Goal: Obtain resource: Download file/media

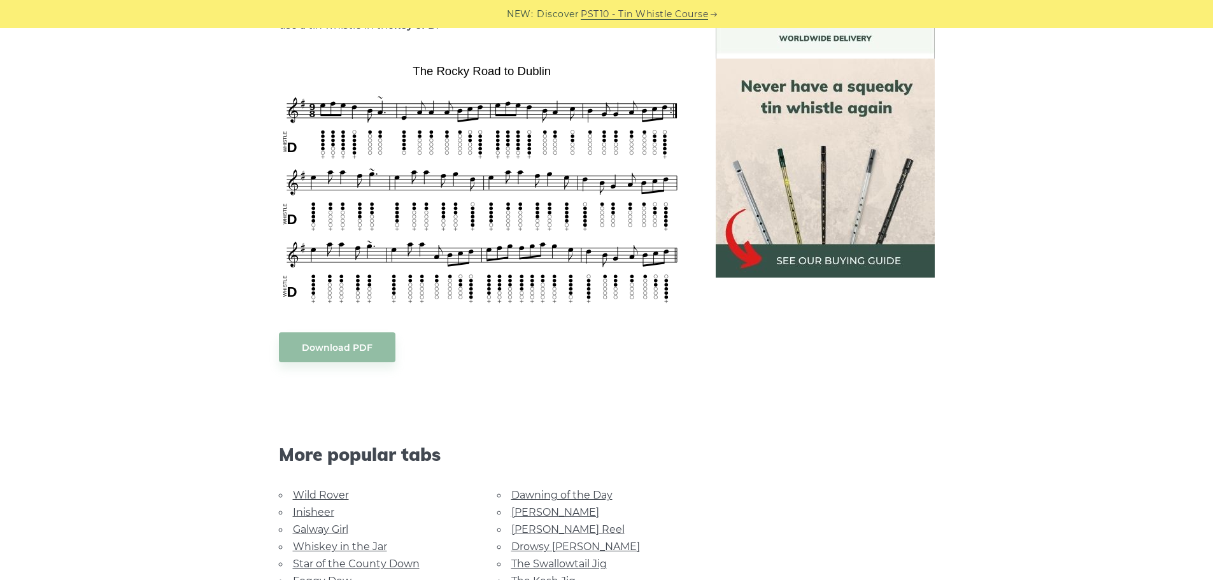
scroll to position [637, 0]
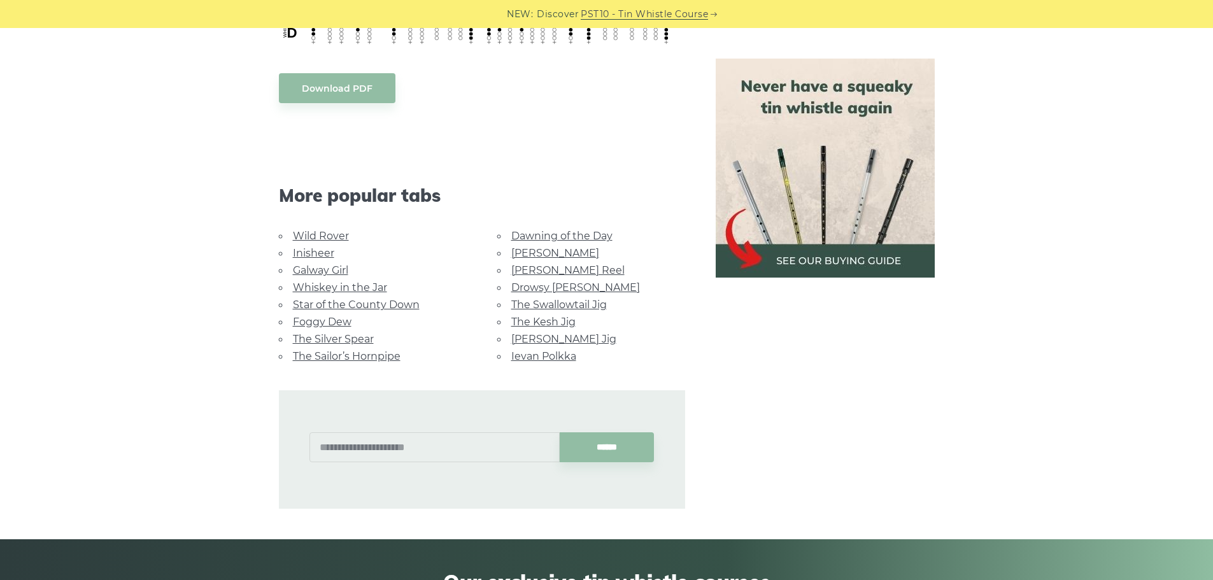
click at [365, 281] on link "Whiskey in the Jar" at bounding box center [340, 287] width 94 height 12
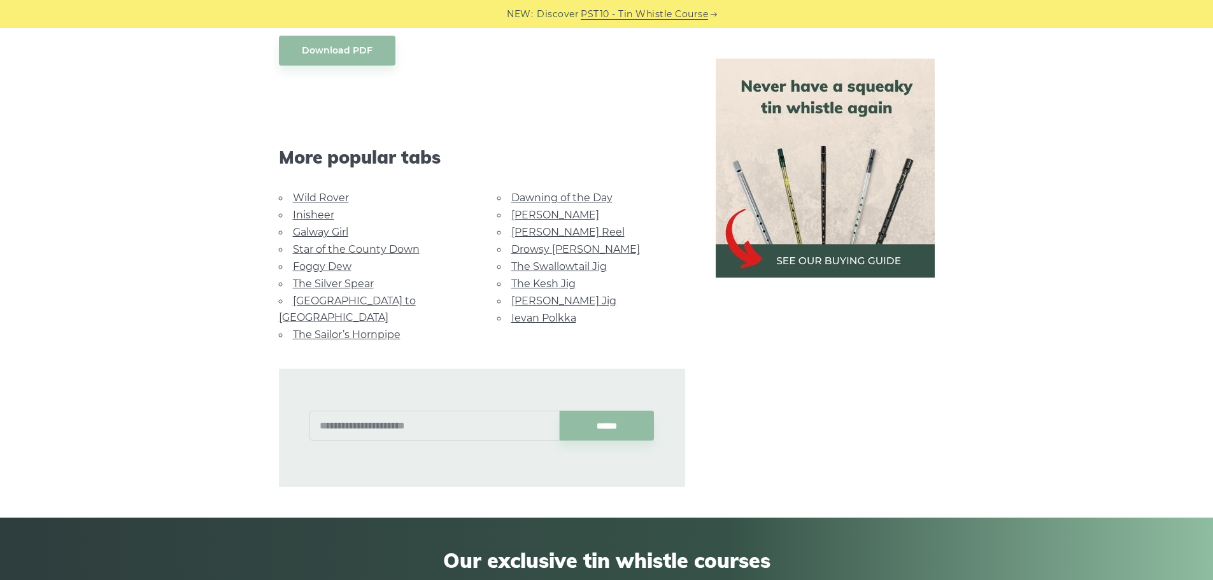
scroll to position [764, 0]
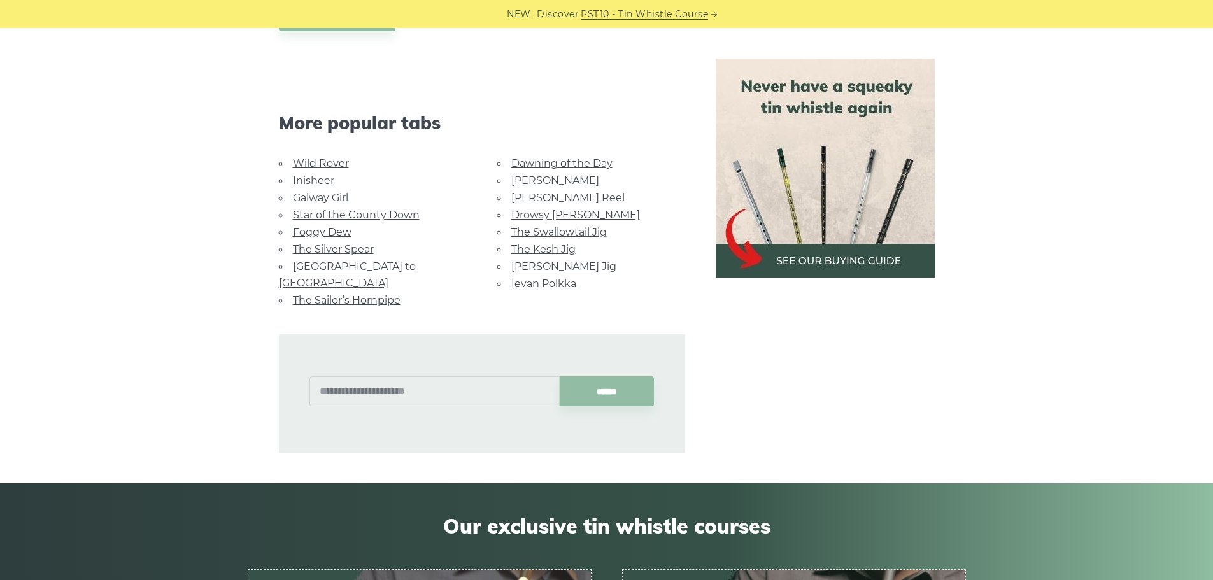
click at [320, 162] on link "Wild Rover" at bounding box center [321, 163] width 56 height 12
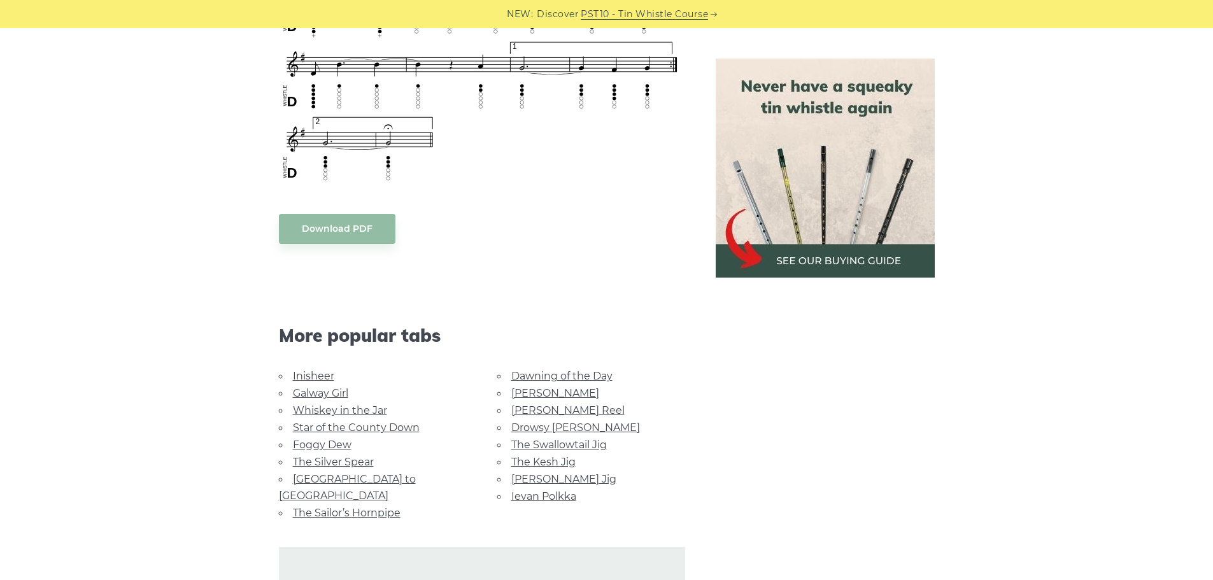
scroll to position [1019, 0]
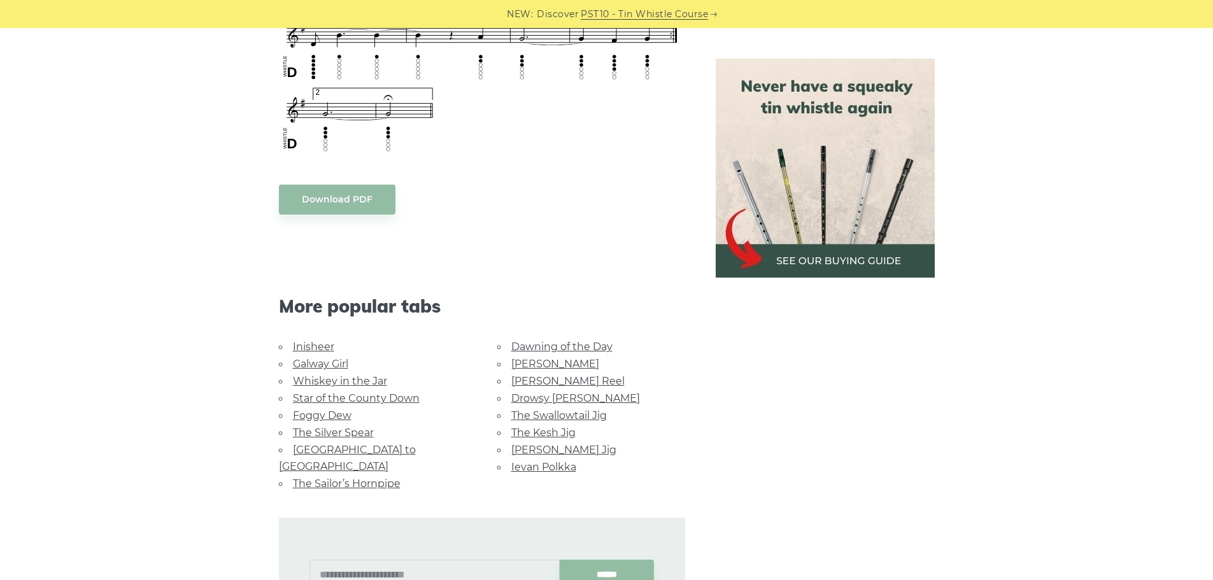
click at [352, 449] on link "Rocky Road to Dublin" at bounding box center [347, 458] width 137 height 29
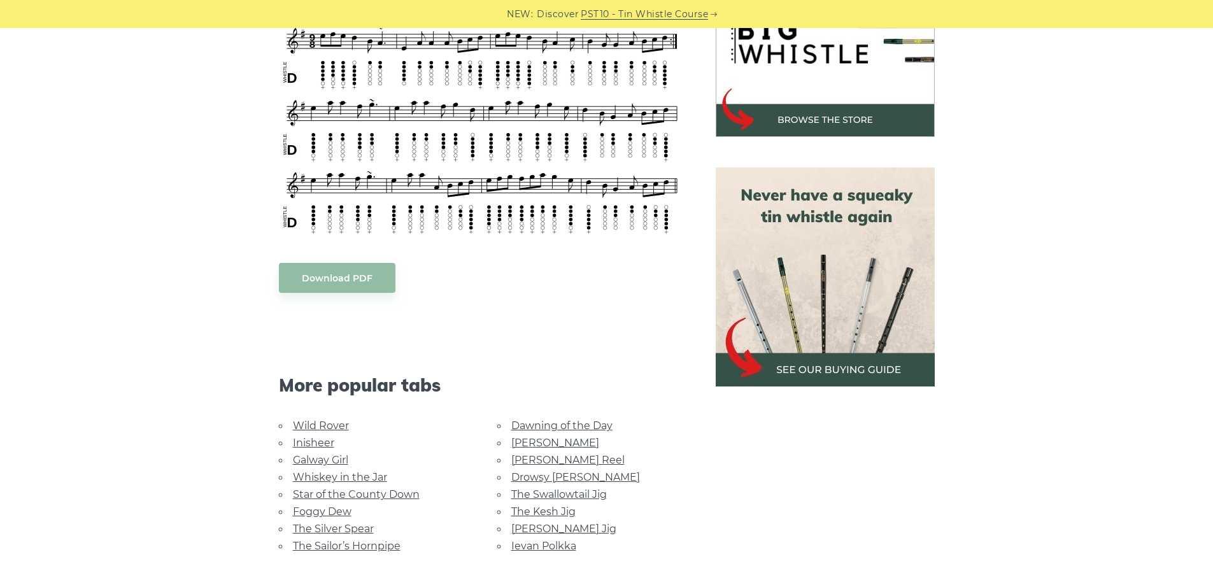
scroll to position [509, 0]
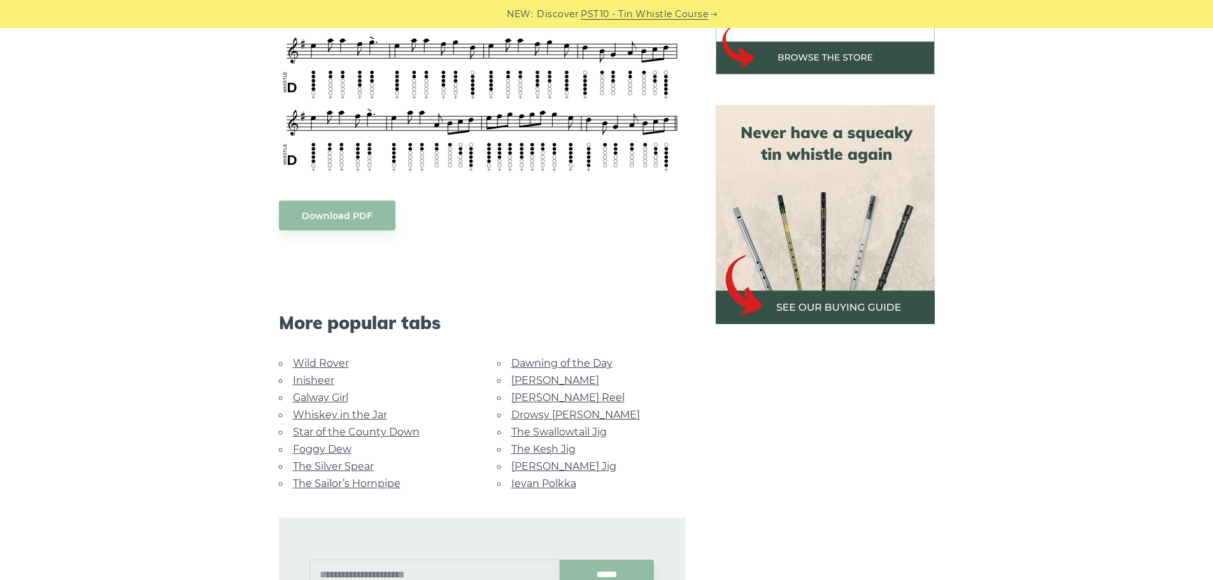
click at [332, 443] on link "Foggy Dew" at bounding box center [322, 449] width 59 height 12
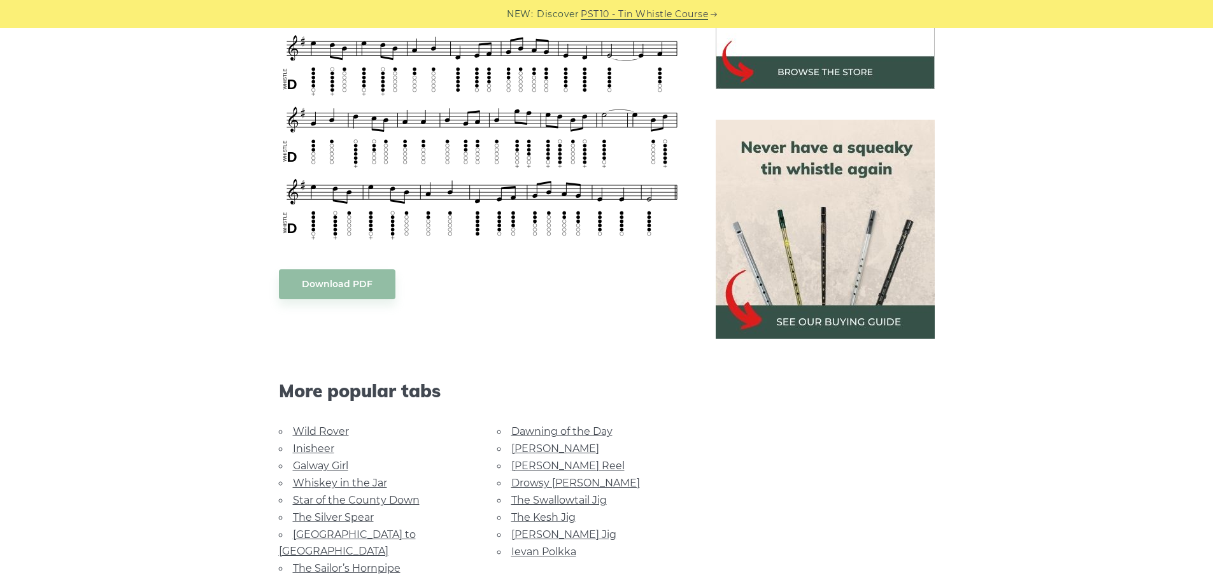
scroll to position [509, 0]
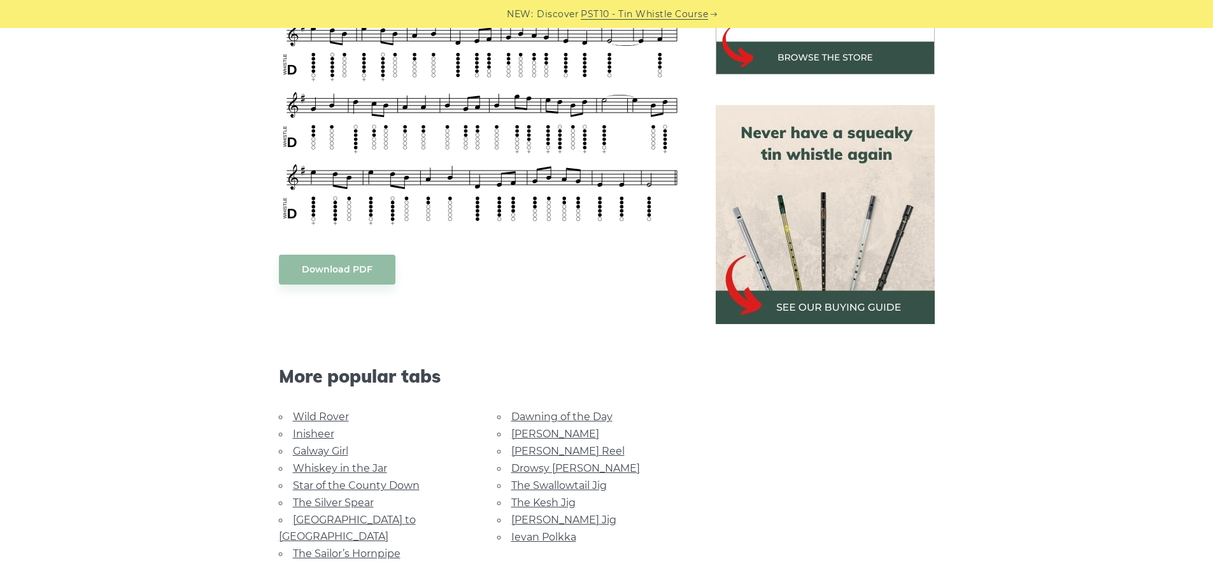
click at [350, 521] on link "Rocky Road to Dublin" at bounding box center [347, 528] width 137 height 29
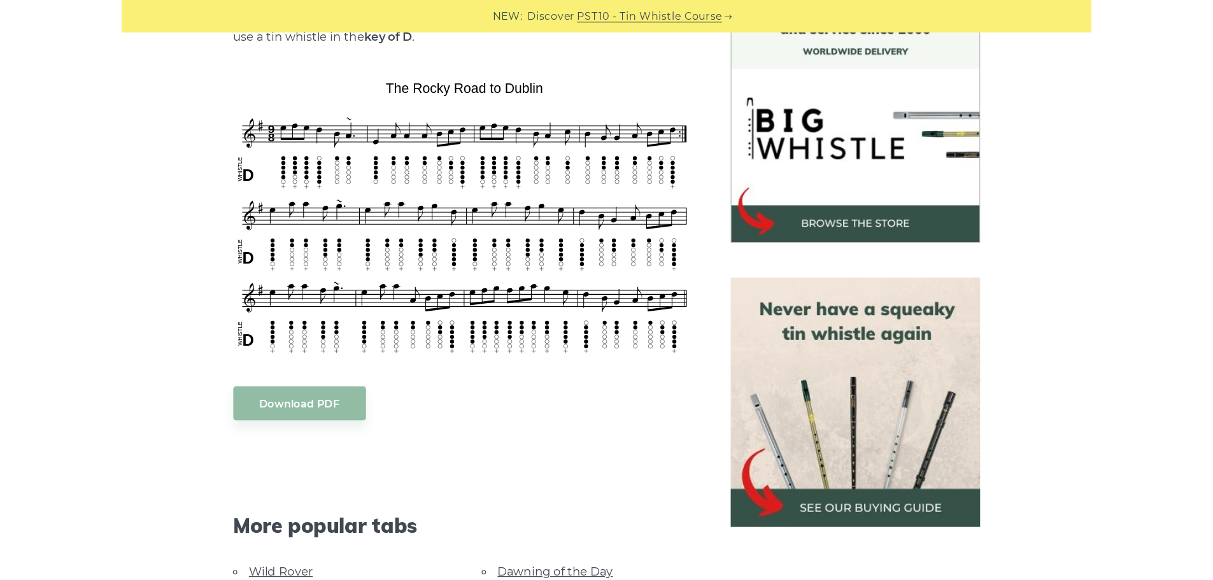
scroll to position [382, 0]
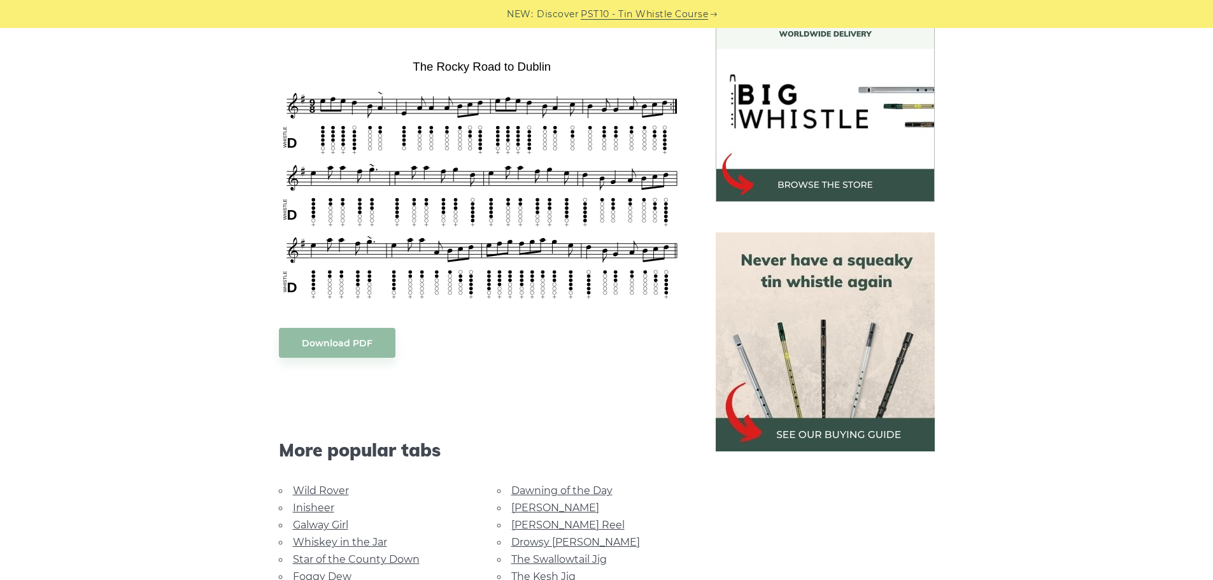
click at [382, 335] on body "NEW: Discover PST10 - Tin Whistle Course Lessons Fingering Charts Tabs & Notes …" at bounding box center [606, 561] width 1213 height 1887
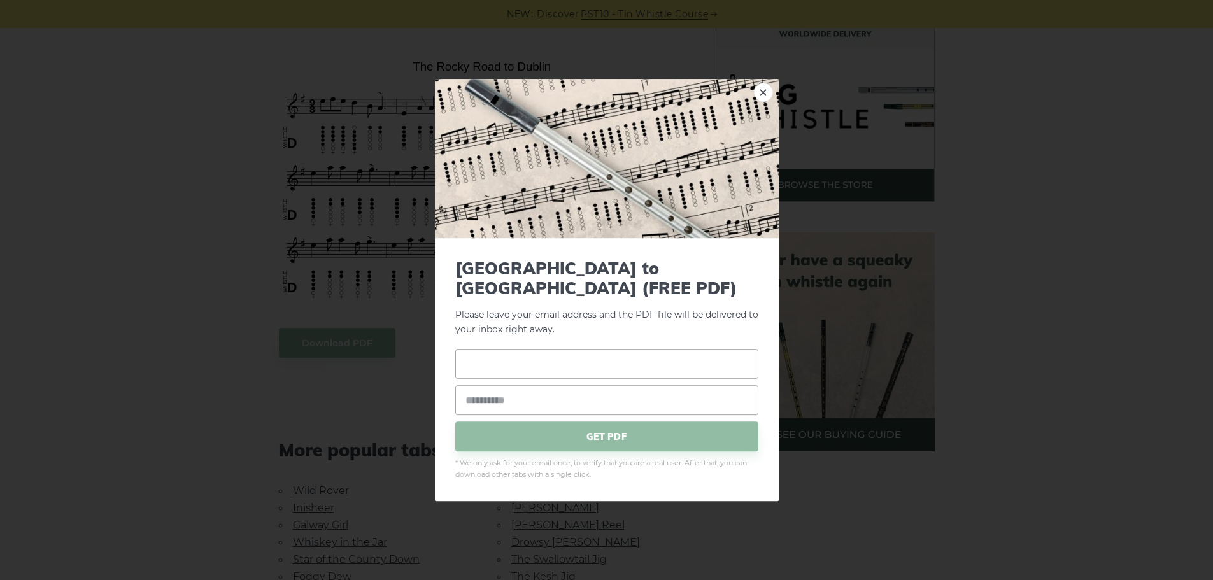
click at [492, 349] on input "text" at bounding box center [606, 364] width 303 height 30
type input "*"
type input "**********"
click at [586, 426] on span "GET PDF" at bounding box center [606, 437] width 303 height 30
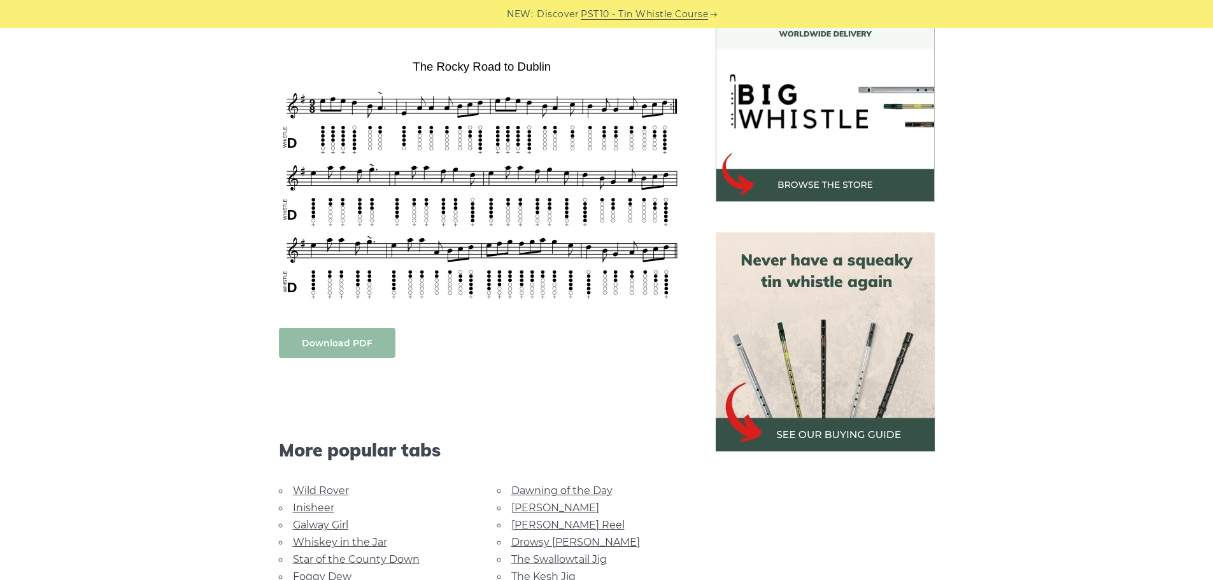
click at [351, 335] on link "Download PDF" at bounding box center [337, 343] width 116 height 30
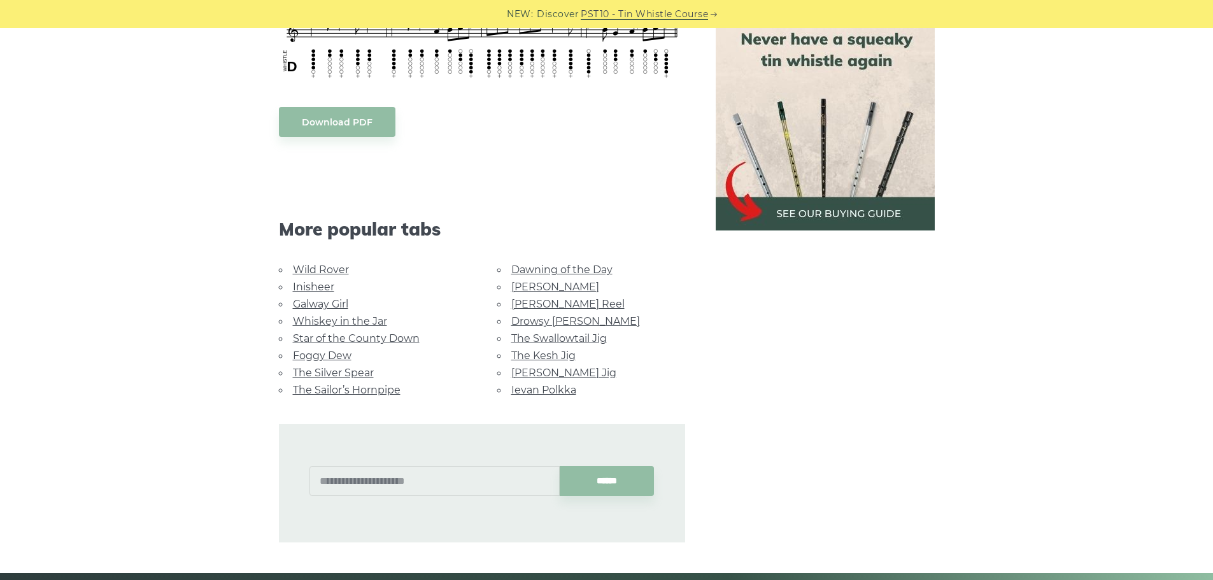
scroll to position [637, 0]
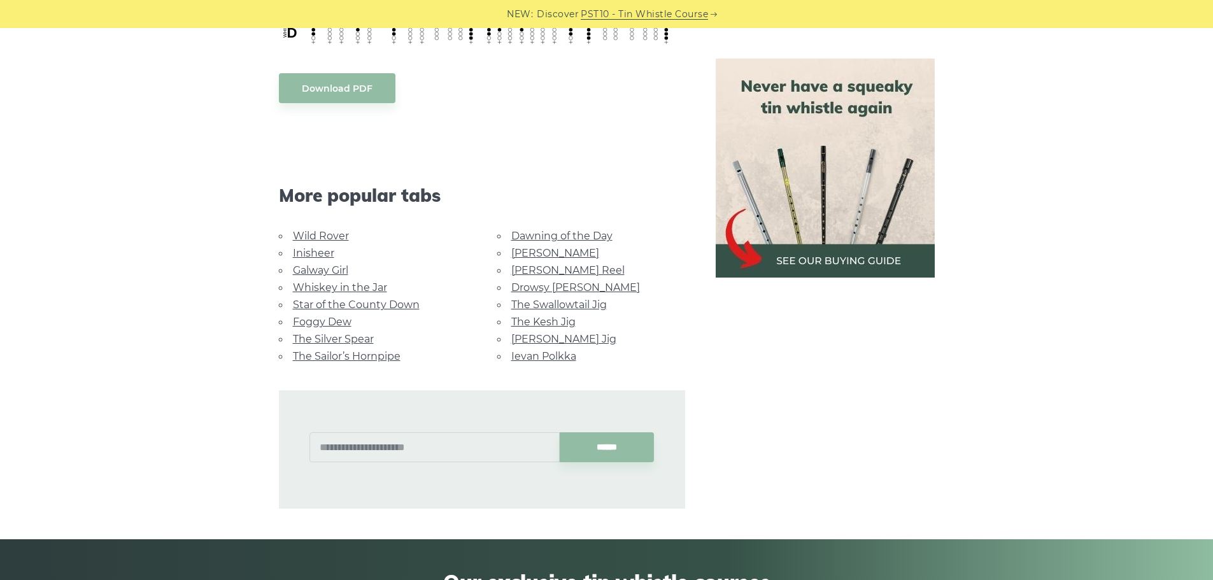
click at [314, 230] on link "Wild Rover" at bounding box center [321, 236] width 56 height 12
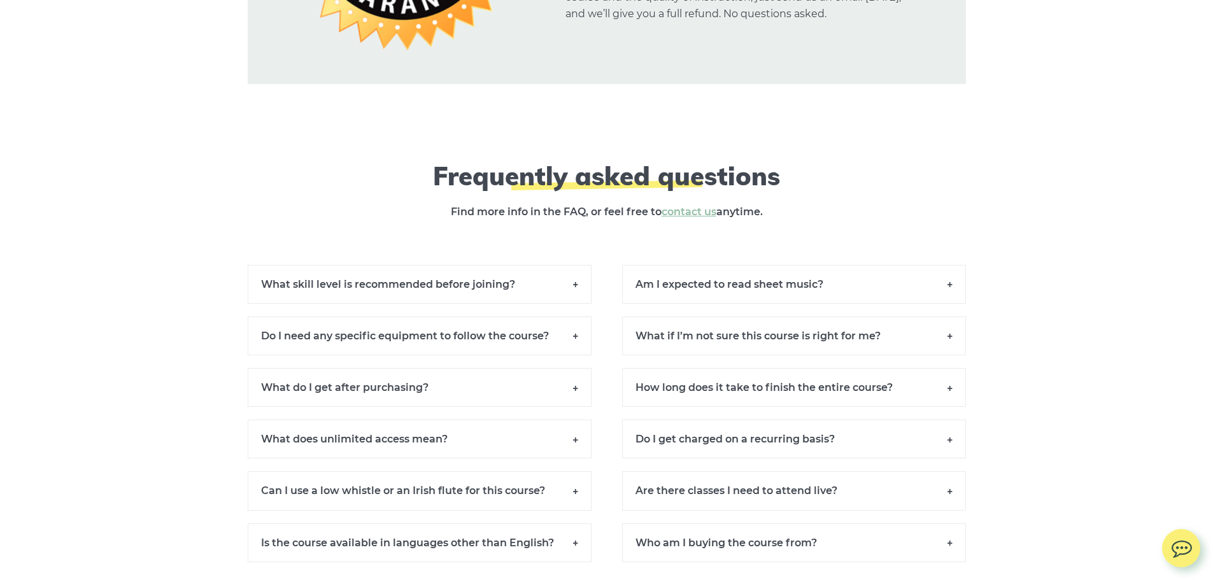
scroll to position [9358, 0]
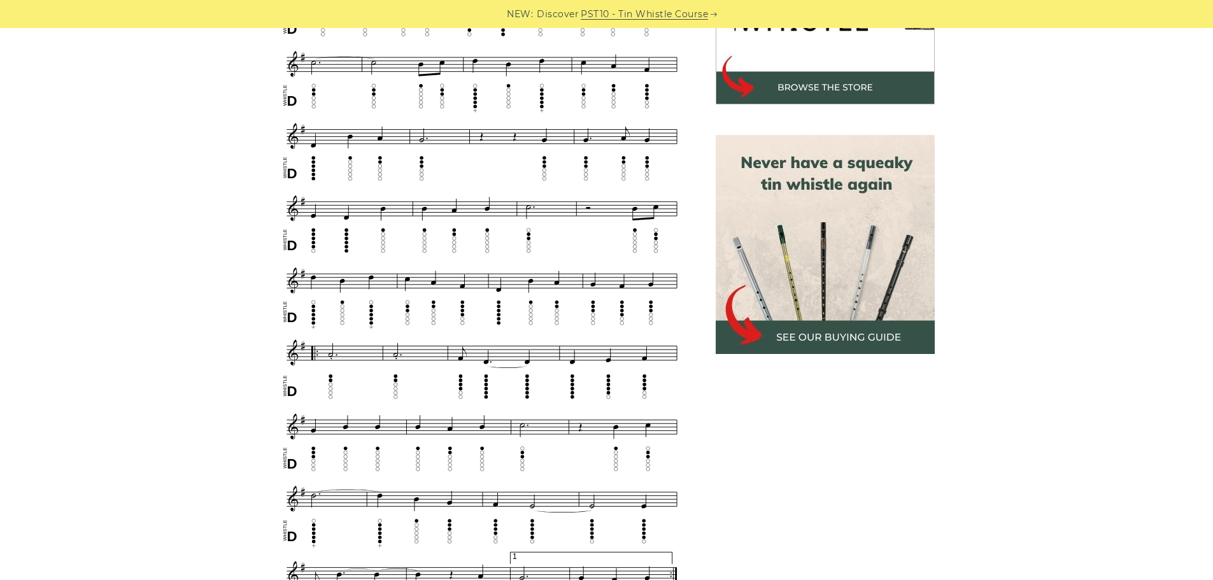
scroll to position [382, 0]
